Goal: Check status: Check status

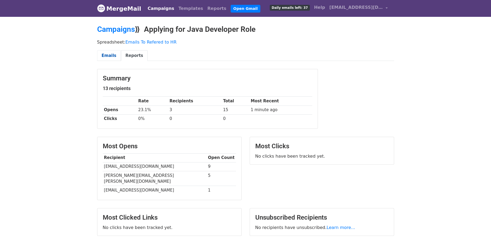
click at [112, 52] on link "Emails" at bounding box center [109, 55] width 24 height 11
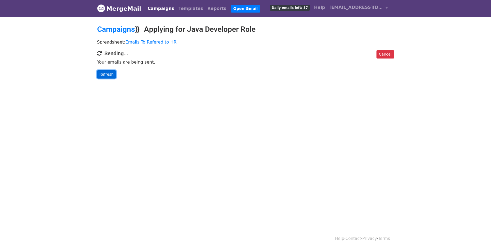
click at [107, 75] on link "Refresh" at bounding box center [106, 74] width 19 height 8
click at [107, 73] on link "Refresh" at bounding box center [106, 74] width 19 height 8
